Goal: Find specific page/section

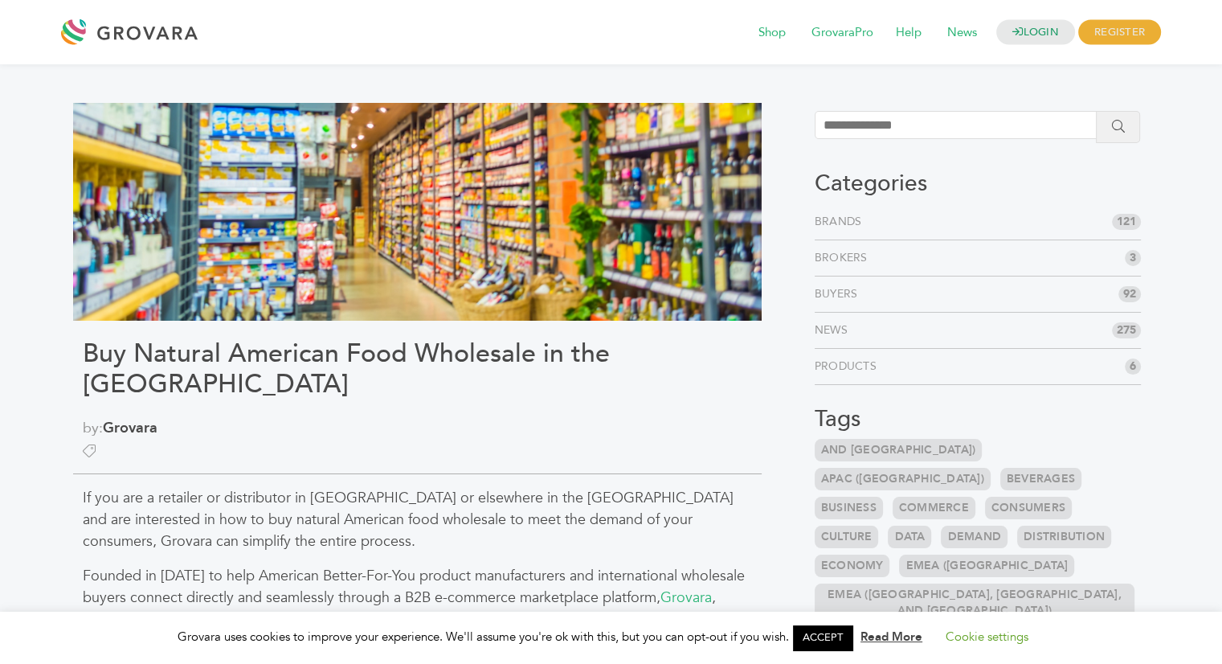
click at [1132, 256] on span "3" at bounding box center [1133, 258] width 16 height 16
click at [849, 260] on link "Brokers" at bounding box center [844, 258] width 59 height 16
click at [833, 219] on link "Brands" at bounding box center [842, 222] width 54 height 16
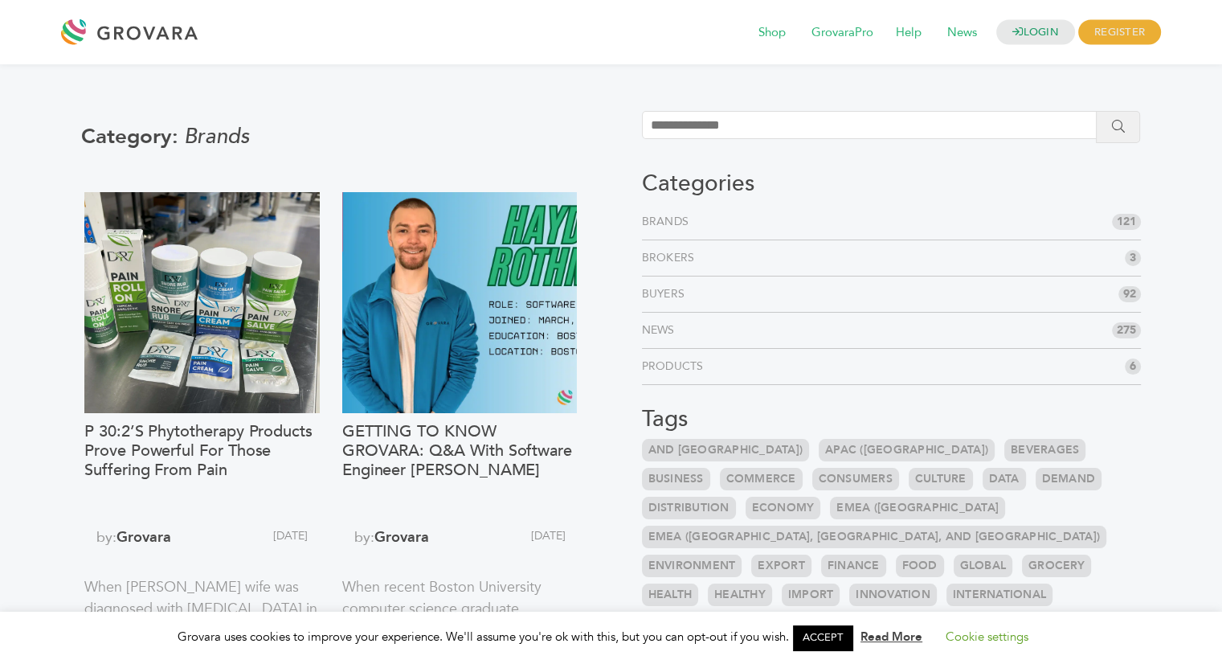
click at [778, 120] on input "search" at bounding box center [876, 125] width 469 height 28
type input "********"
click at [1096, 111] on button "submit" at bounding box center [1118, 127] width 44 height 32
